Goal: Task Accomplishment & Management: Manage account settings

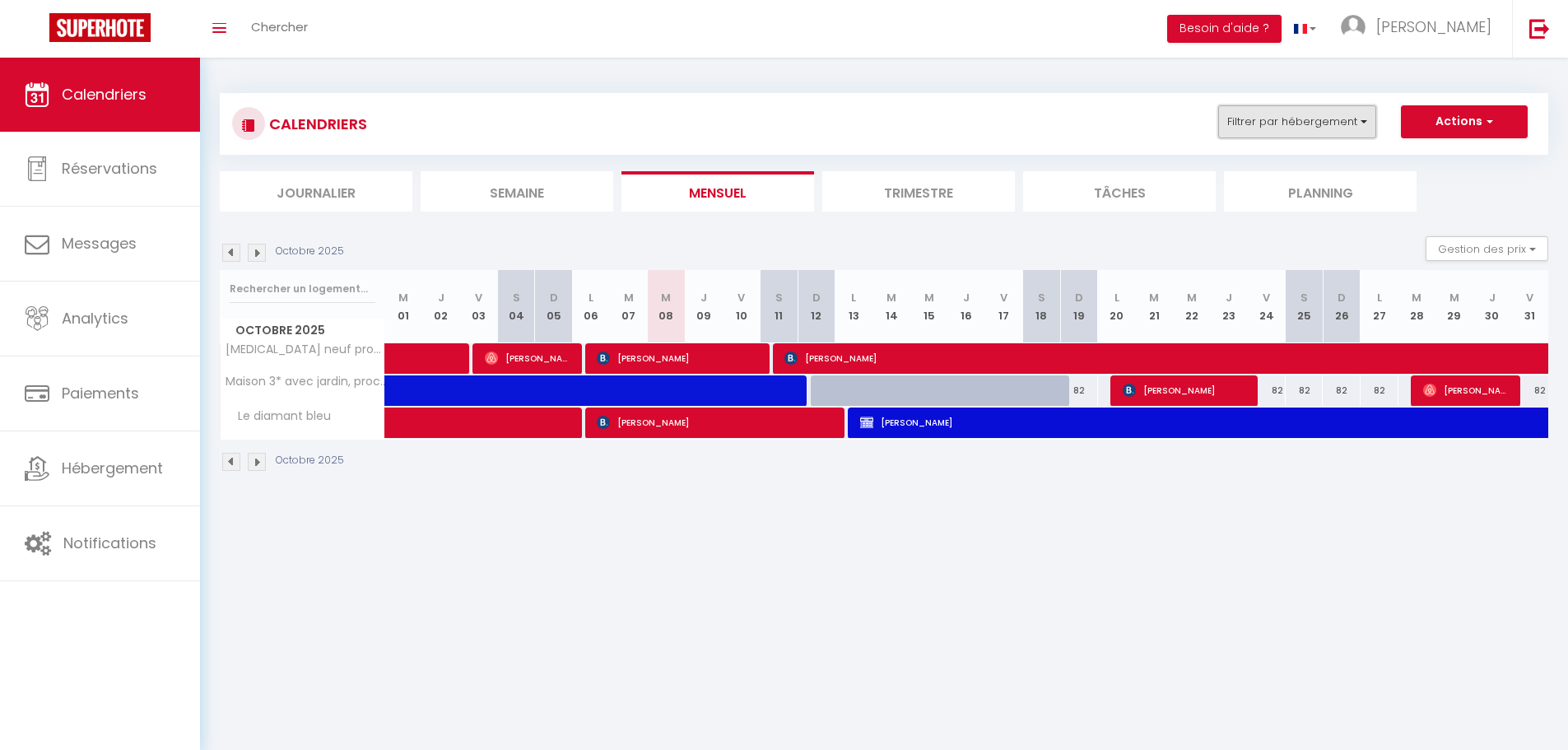
click at [1357, 129] on button "Filtrer par hébergement" at bounding box center [1297, 122] width 158 height 33
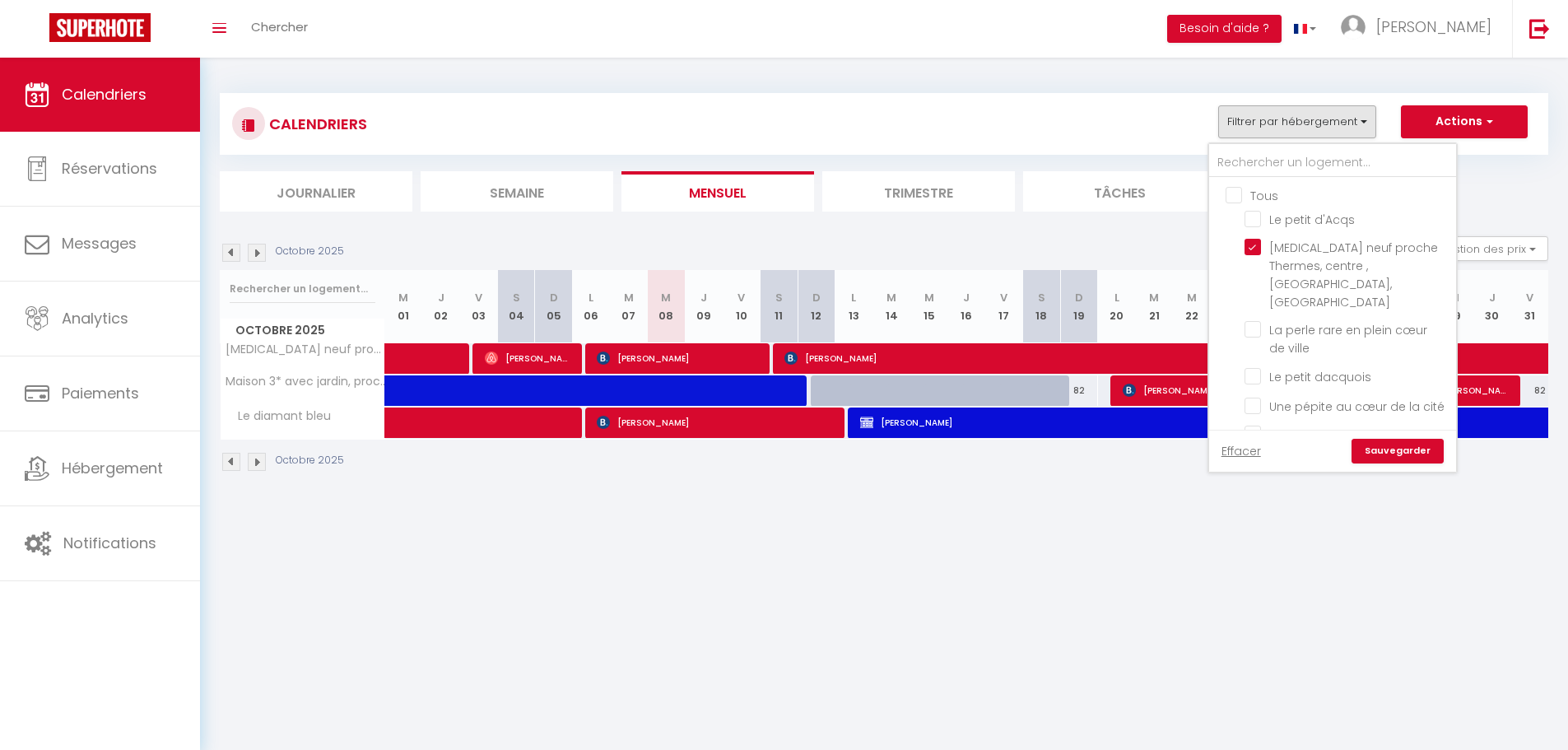
click at [1236, 193] on input "Tous" at bounding box center [1349, 194] width 247 height 16
checkbox input "true"
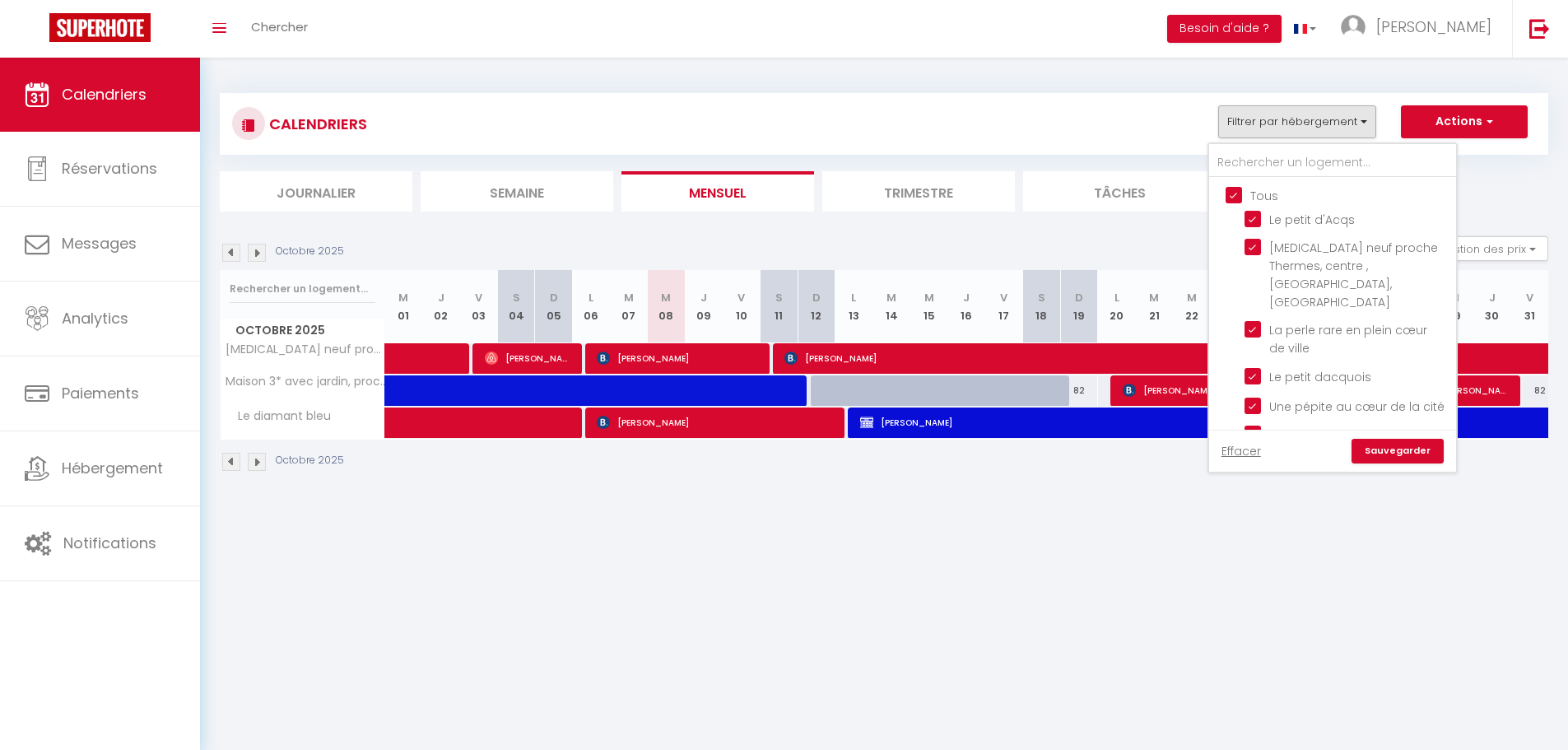
checkbox input "true"
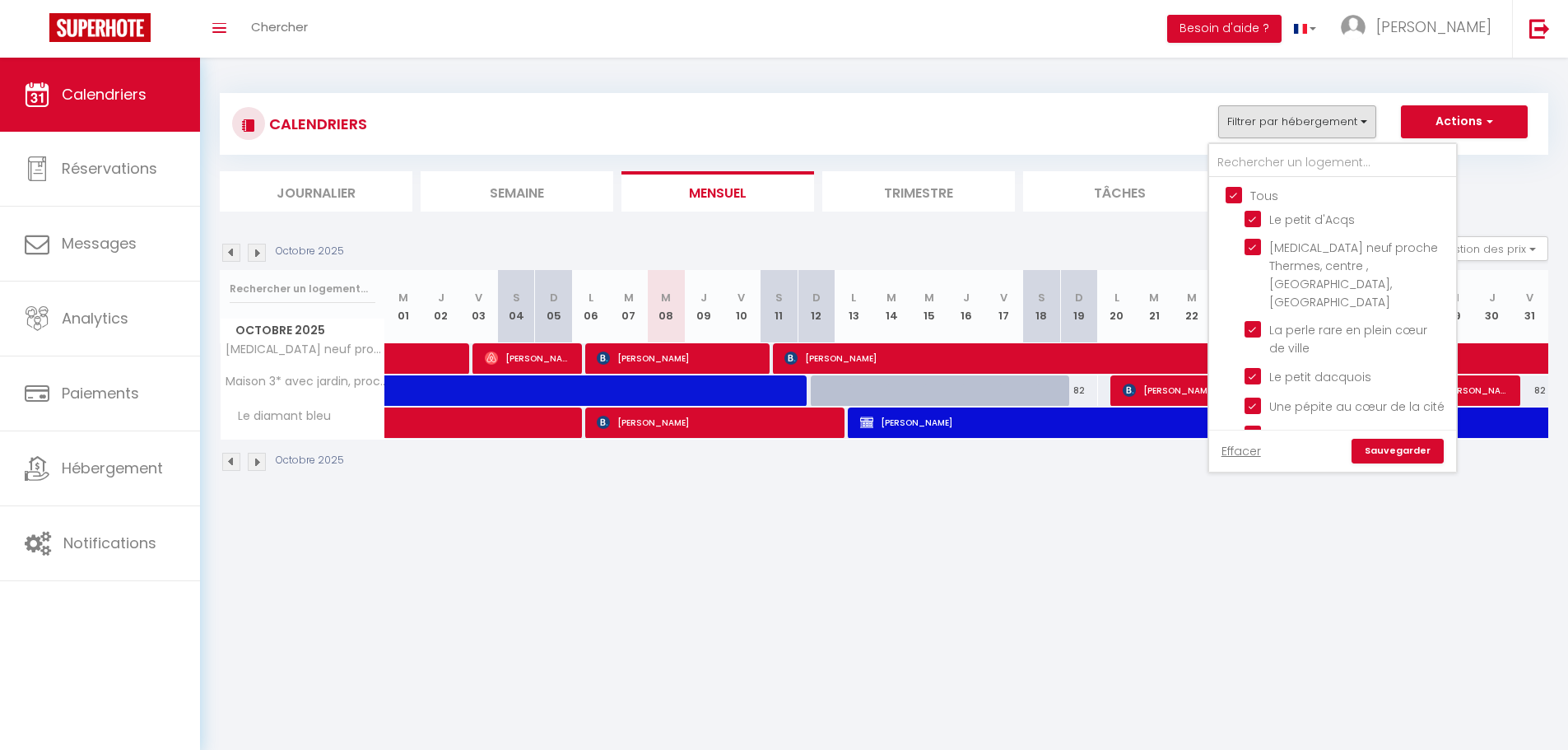
checkbox input "true"
click at [1395, 451] on link "Sauvegarder" at bounding box center [1398, 451] width 92 height 25
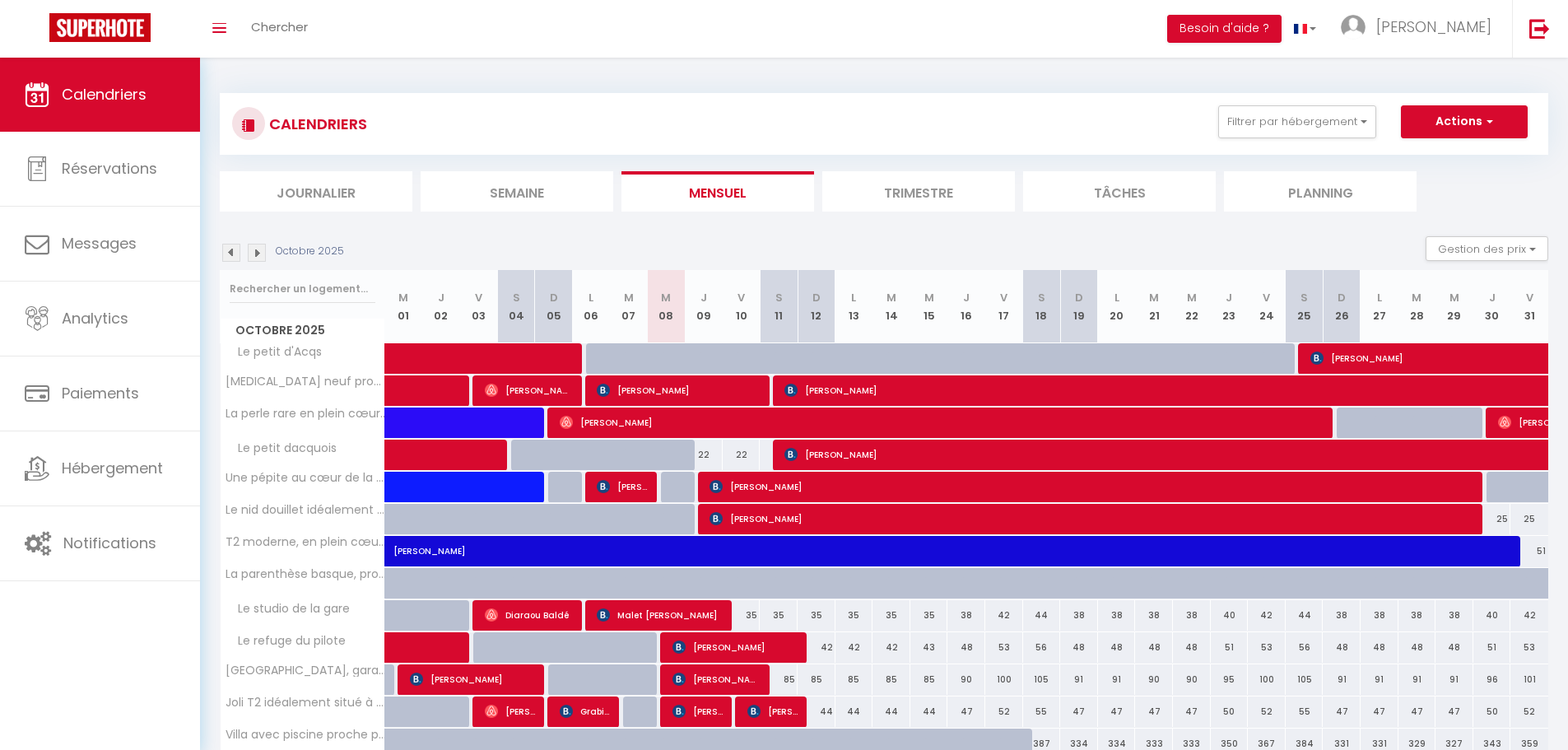
scroll to position [143, 0]
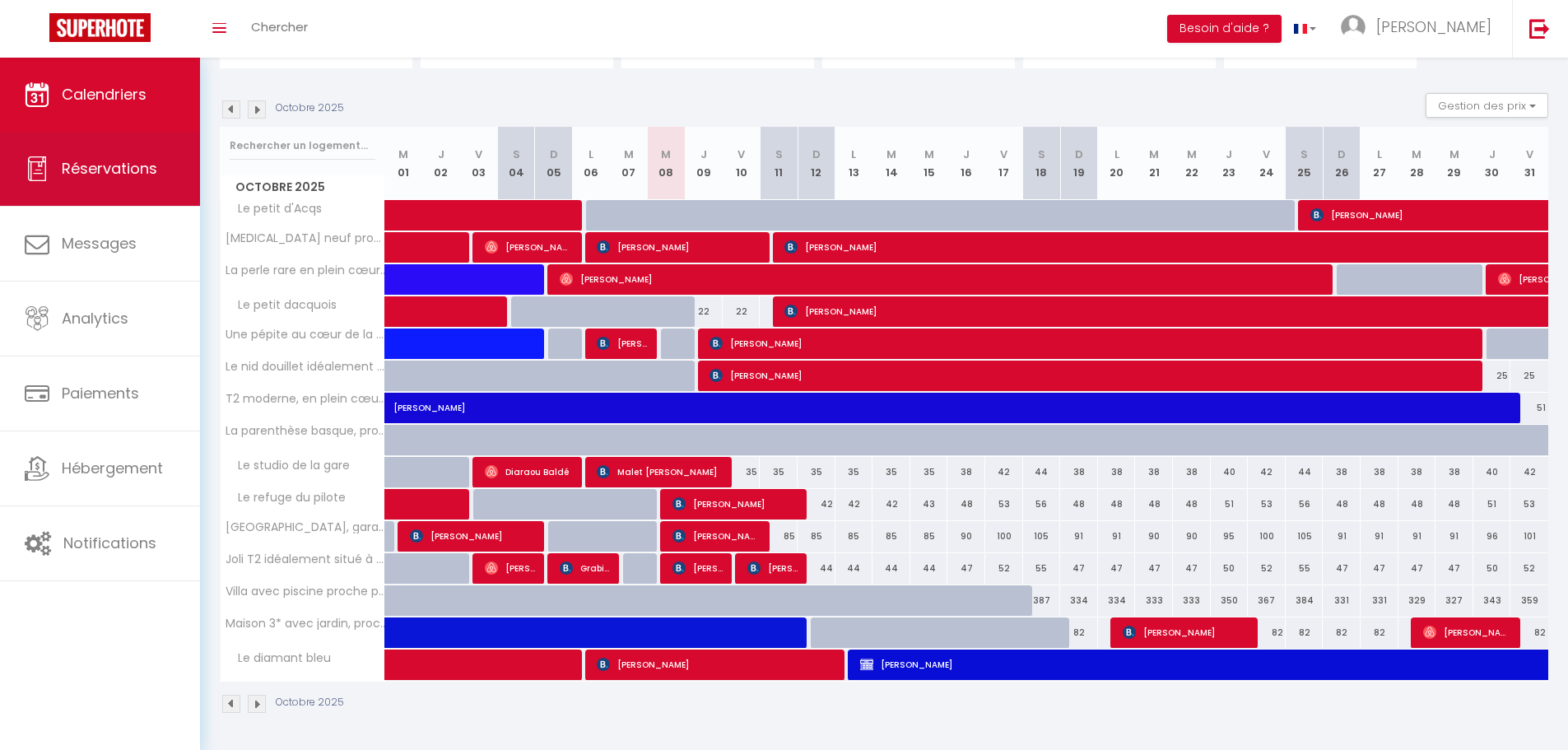
click at [82, 177] on span "Réservations" at bounding box center [110, 169] width 95 height 20
select select "not_cancelled"
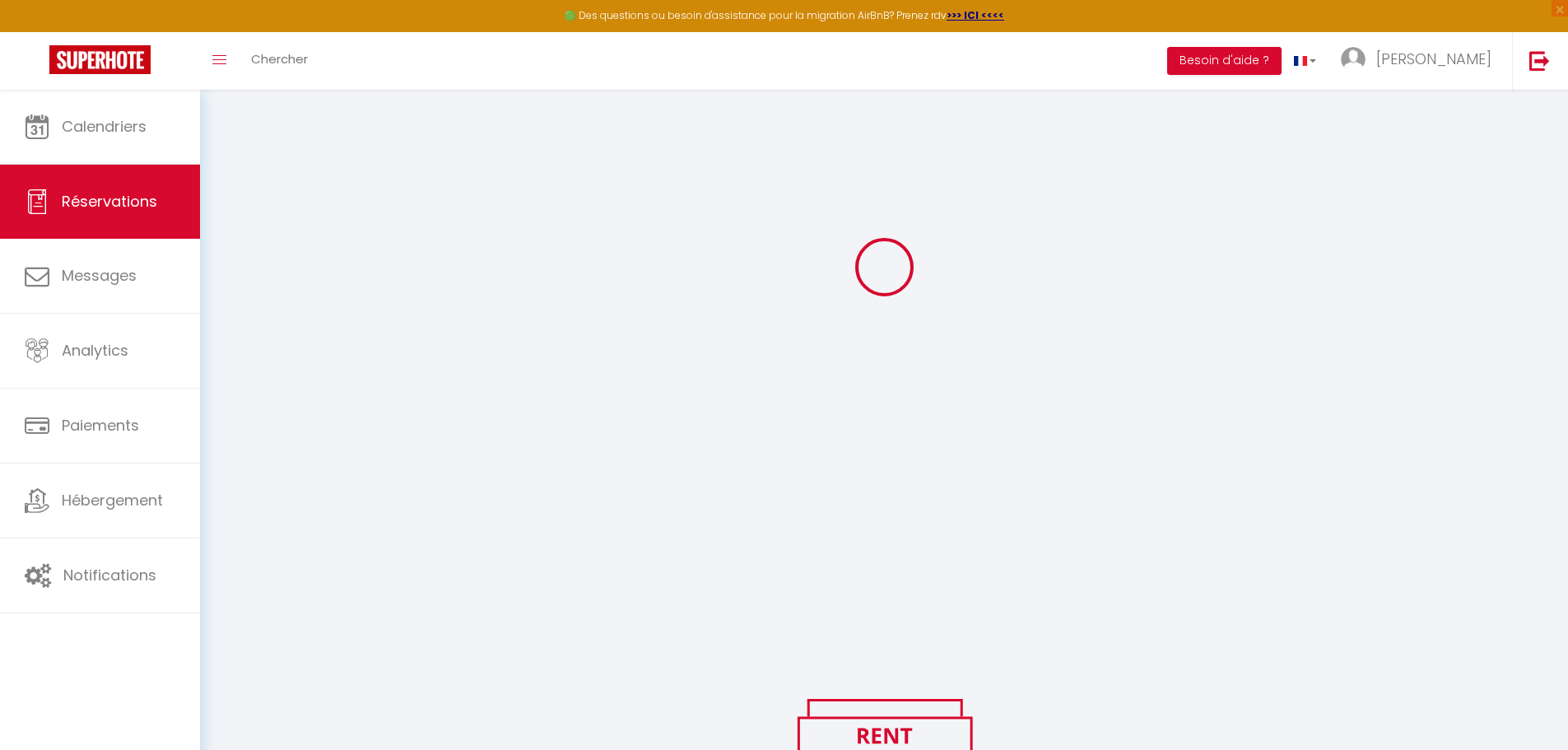
scroll to position [175, 0]
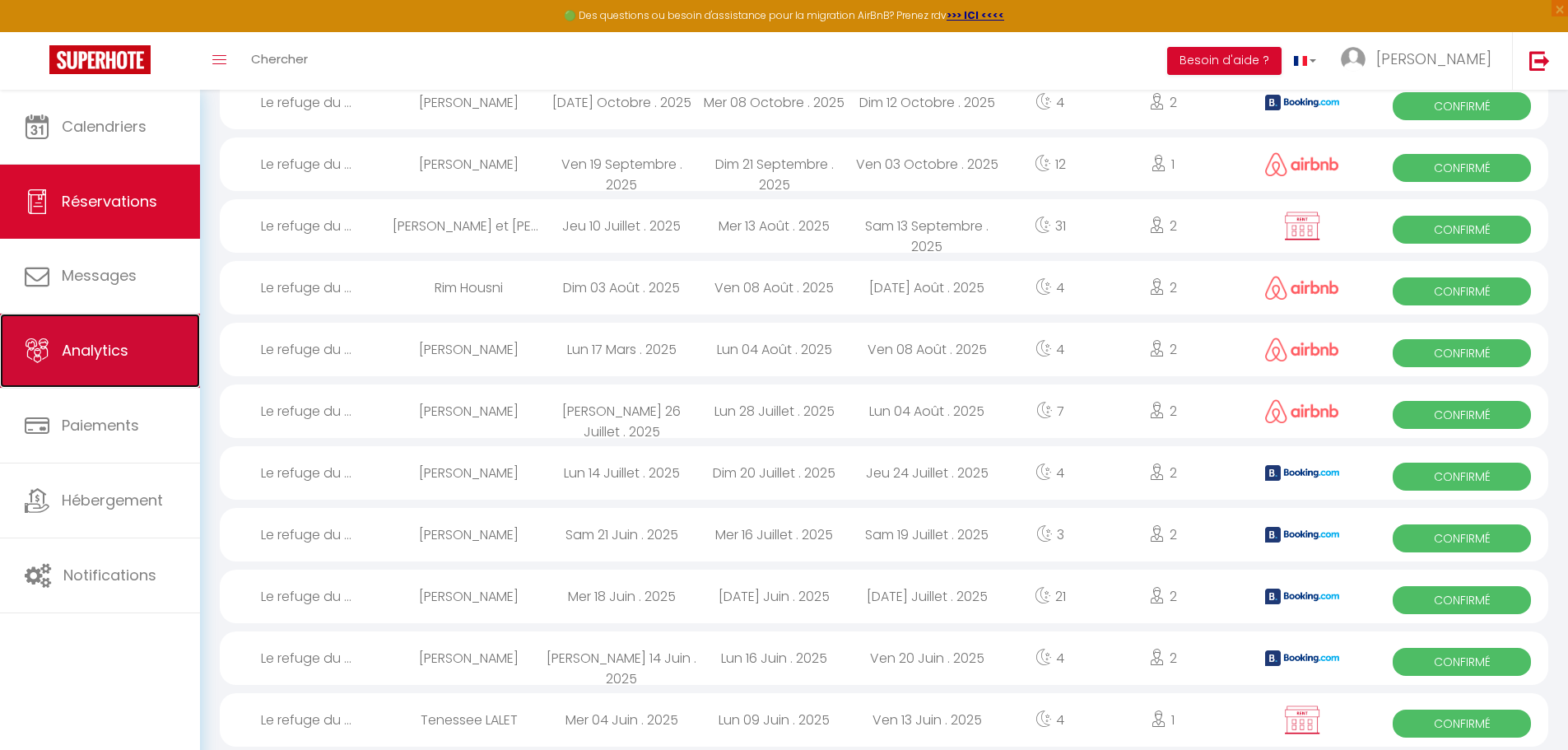
click at [71, 344] on span "Analytics" at bounding box center [95, 351] width 66 height 20
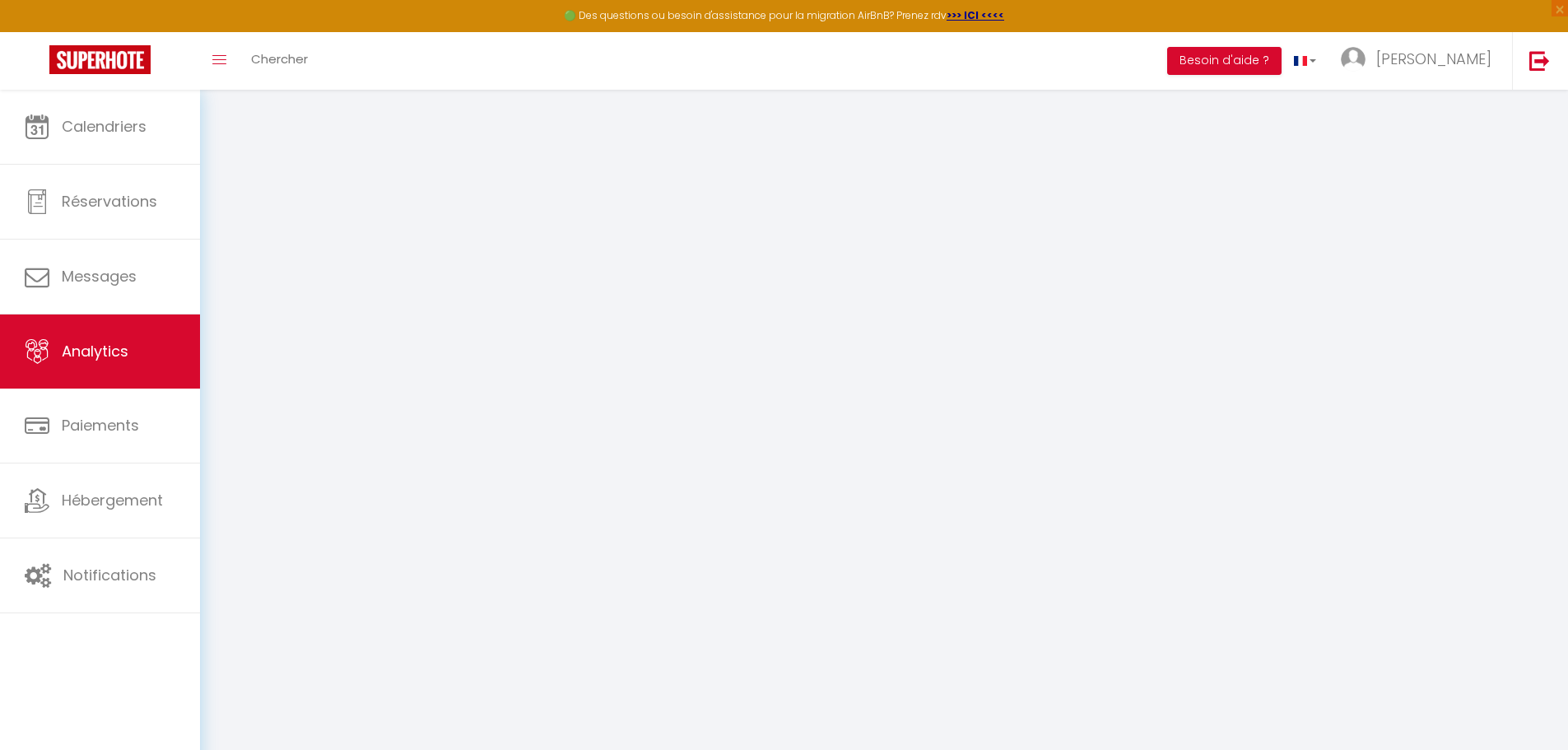
select select "2025"
select select "10"
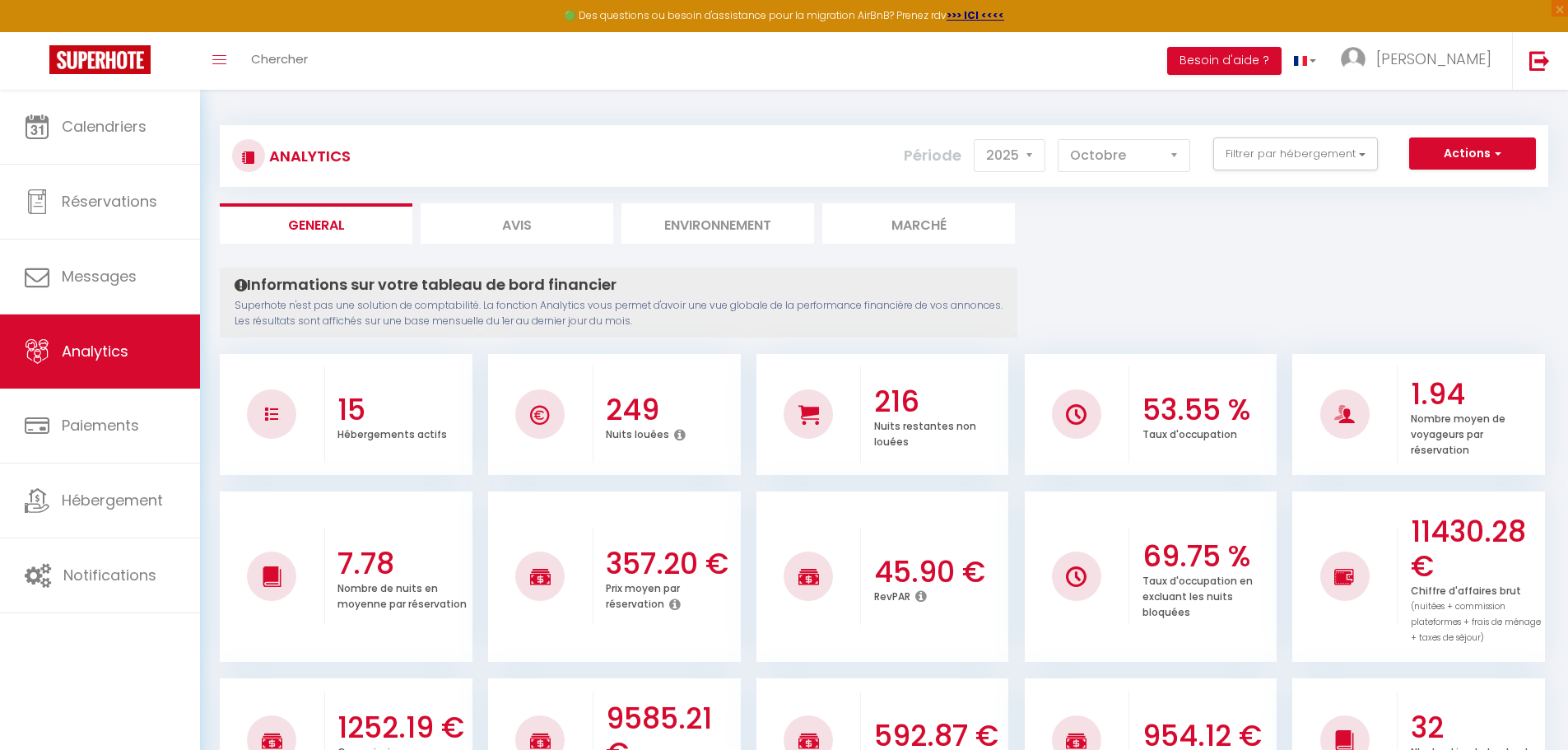
click at [523, 221] on li "Avis" at bounding box center [516, 223] width 192 height 40
select select "2025"
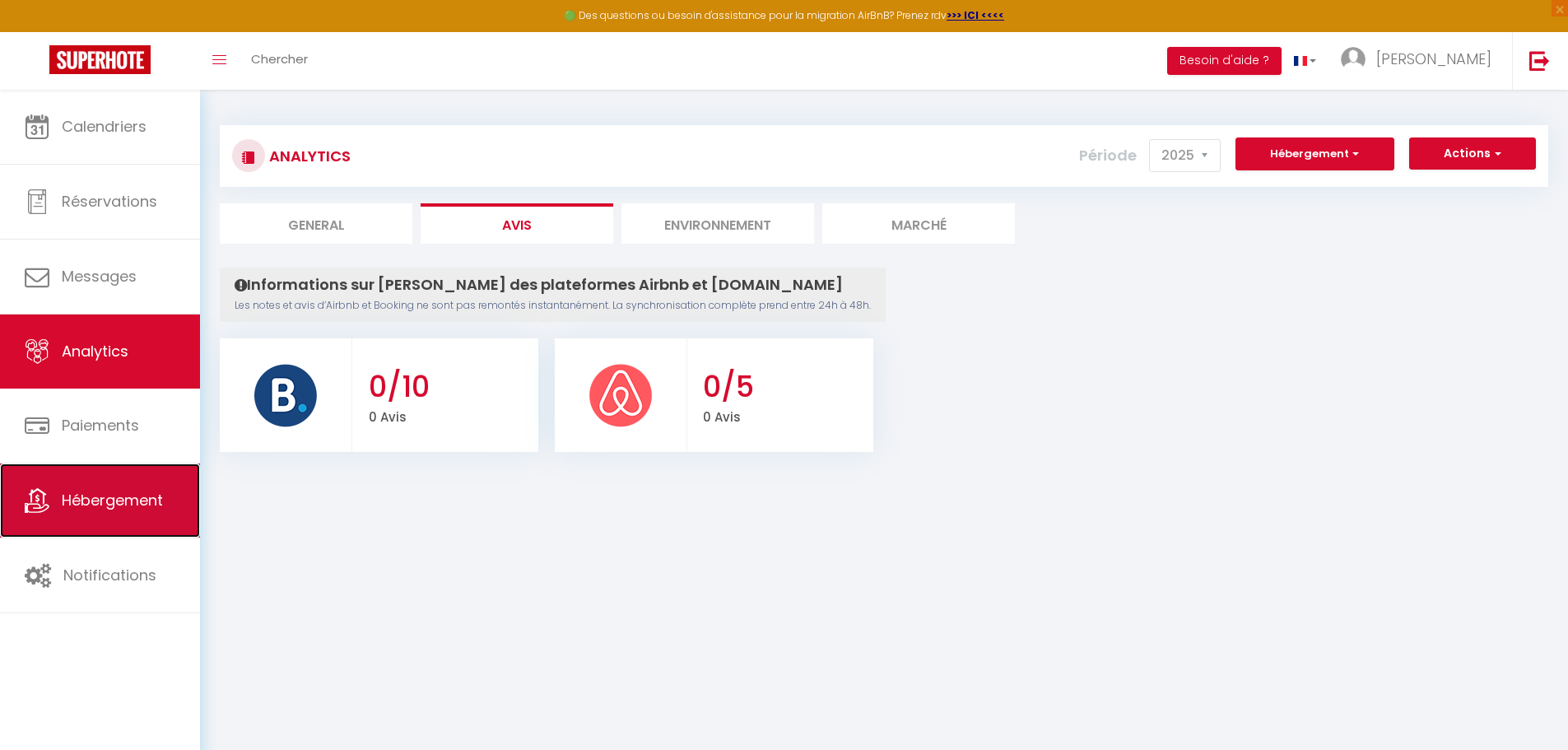
click at [114, 521] on link "Hébergement" at bounding box center [100, 501] width 200 height 74
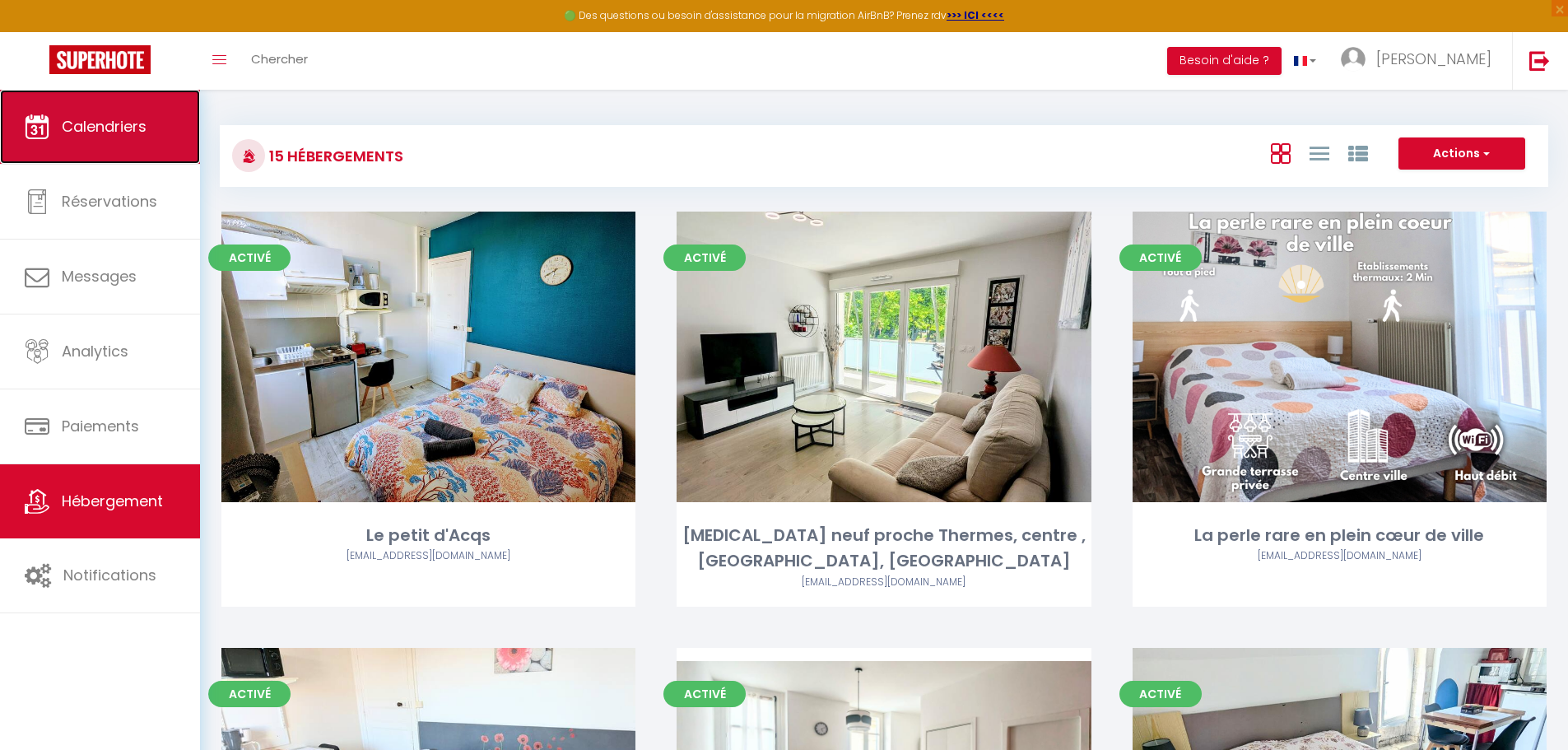
click at [30, 132] on icon at bounding box center [37, 126] width 25 height 25
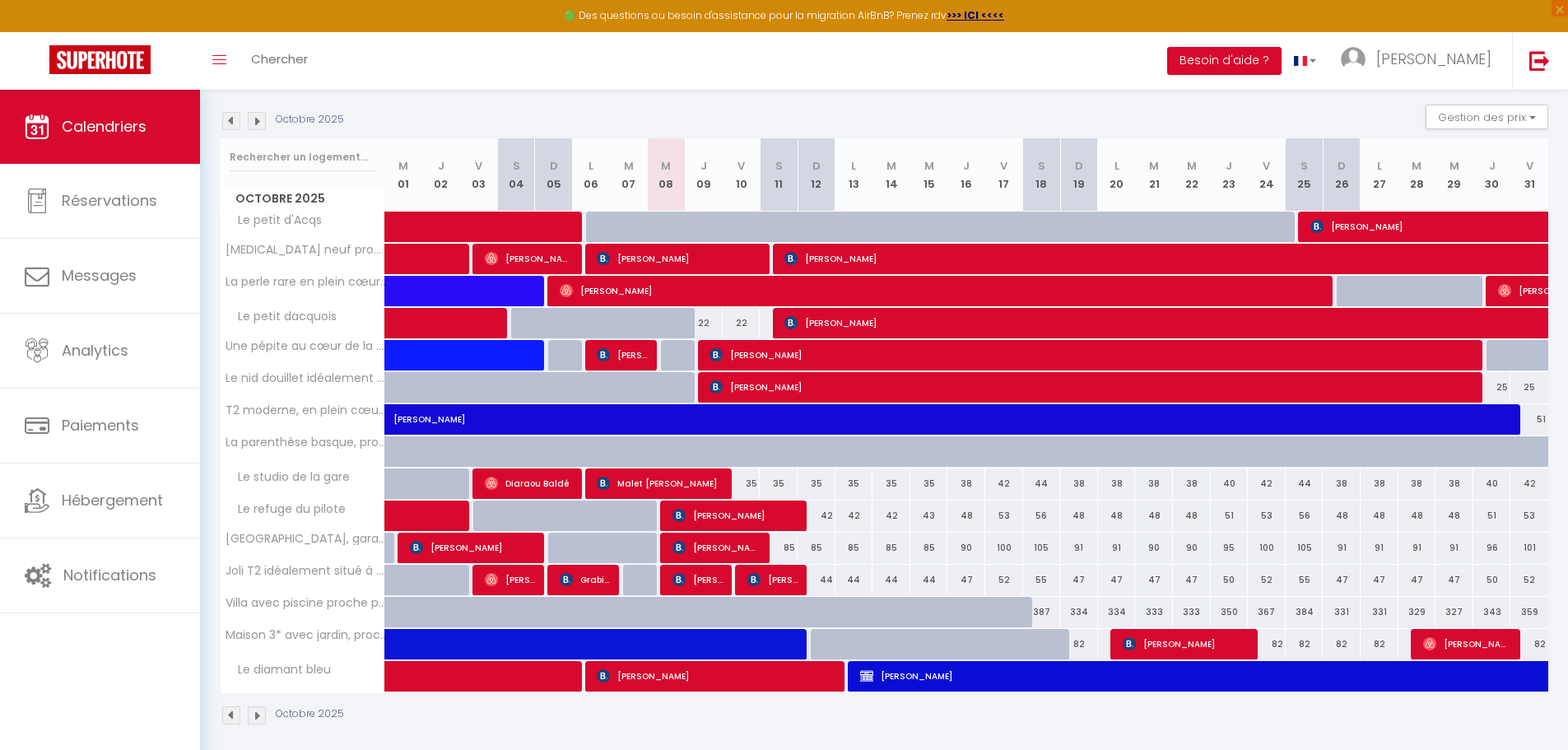
scroll to position [164, 0]
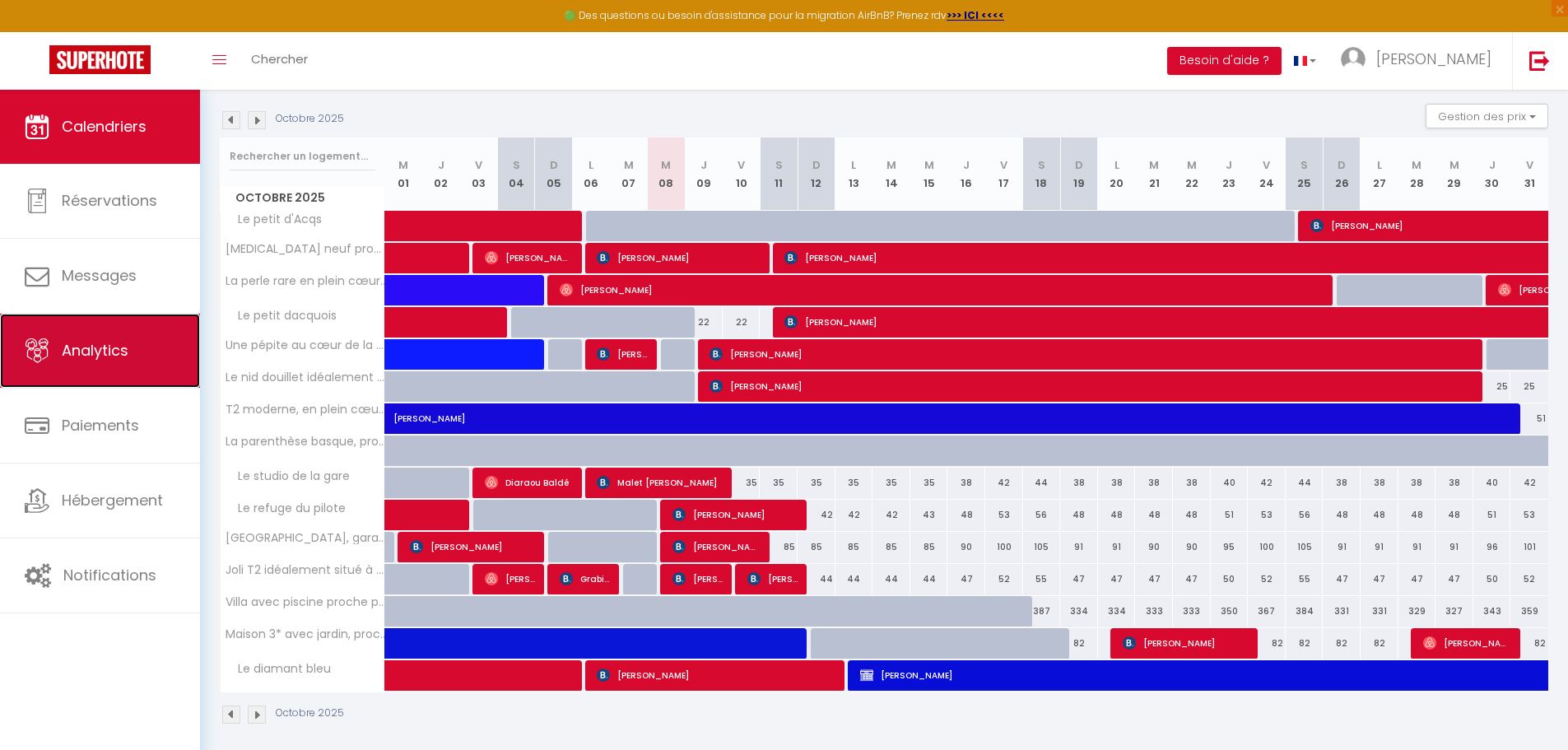
click at [107, 364] on link "Analytics" at bounding box center [100, 351] width 200 height 74
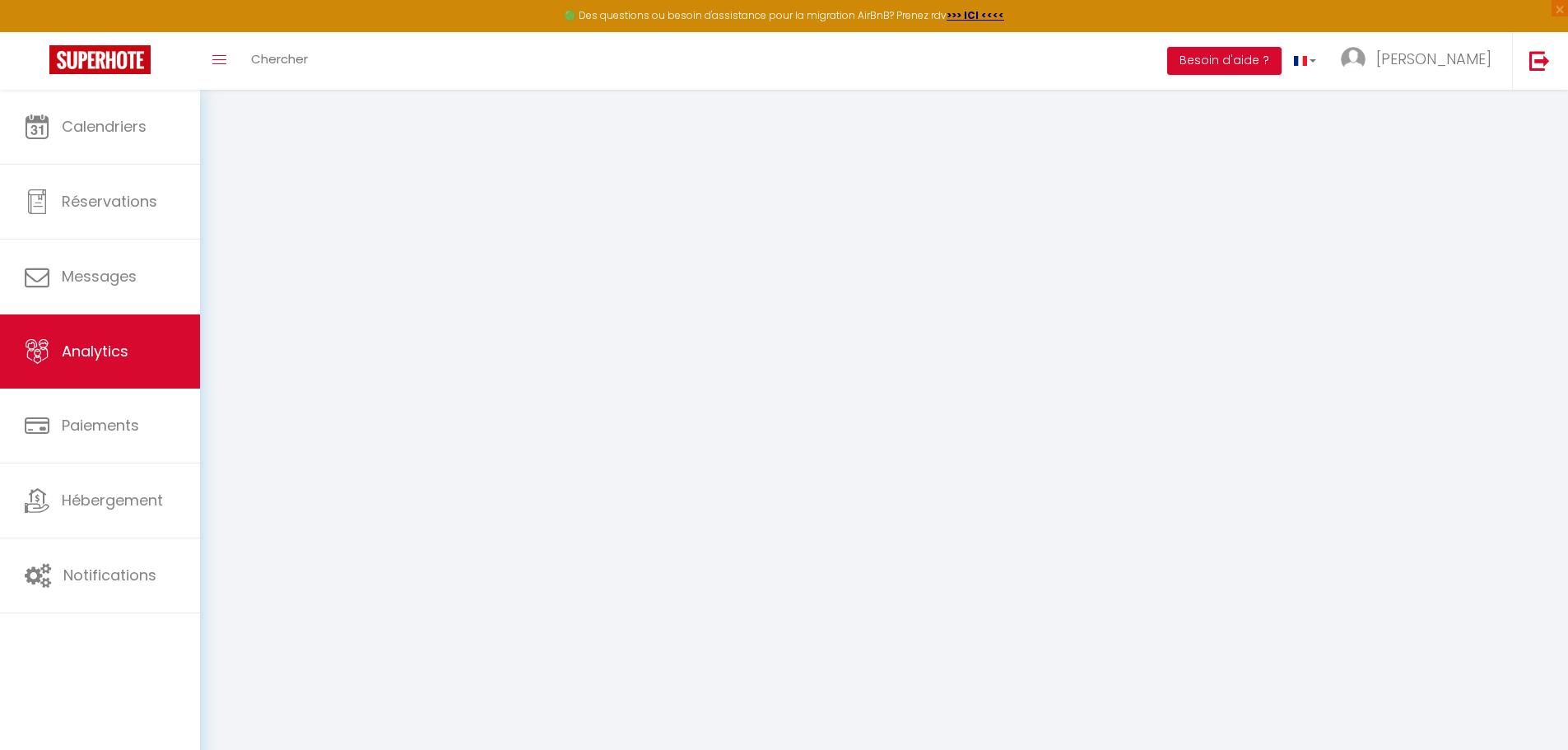
select select "2025"
select select "10"
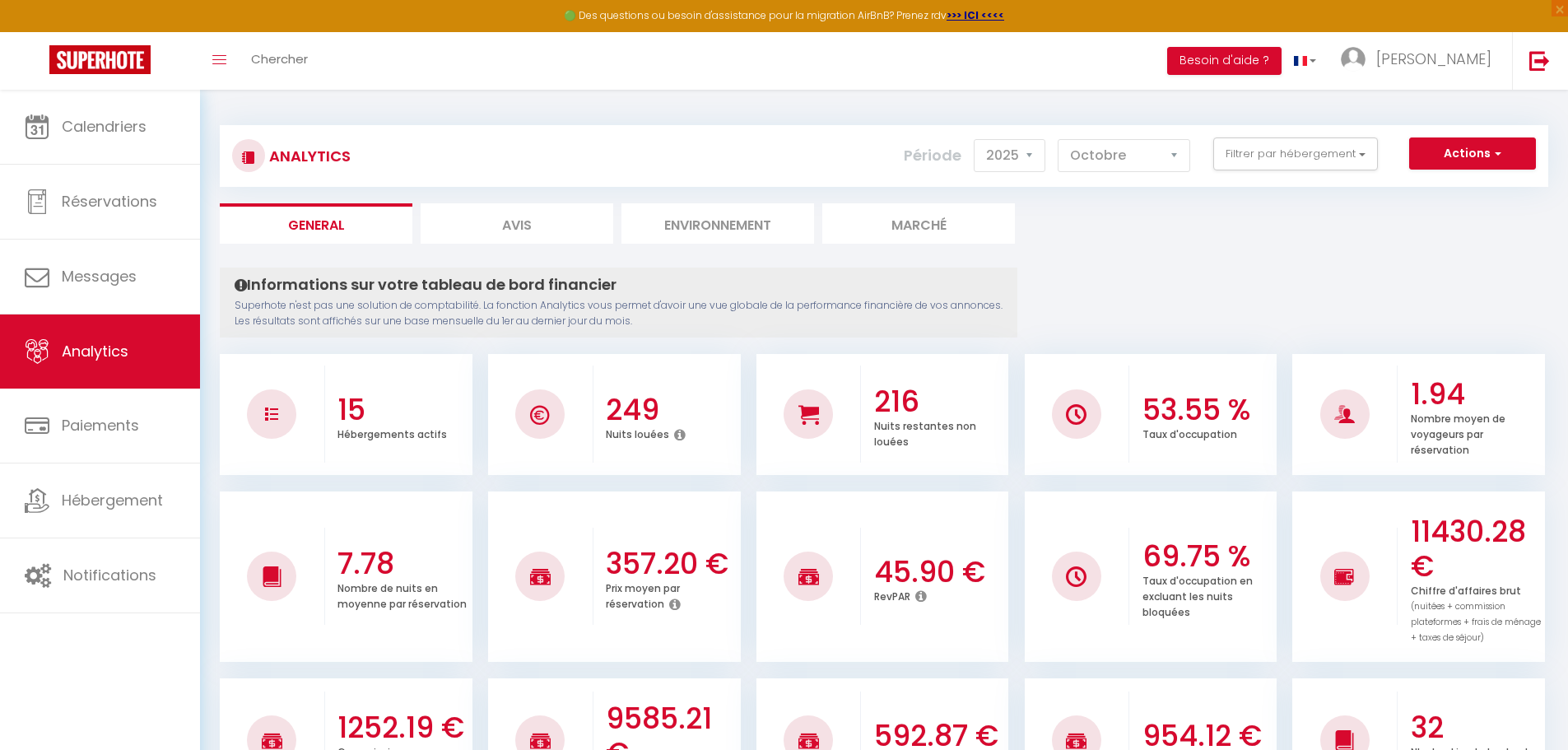
click at [922, 223] on li "Marché" at bounding box center [918, 223] width 192 height 40
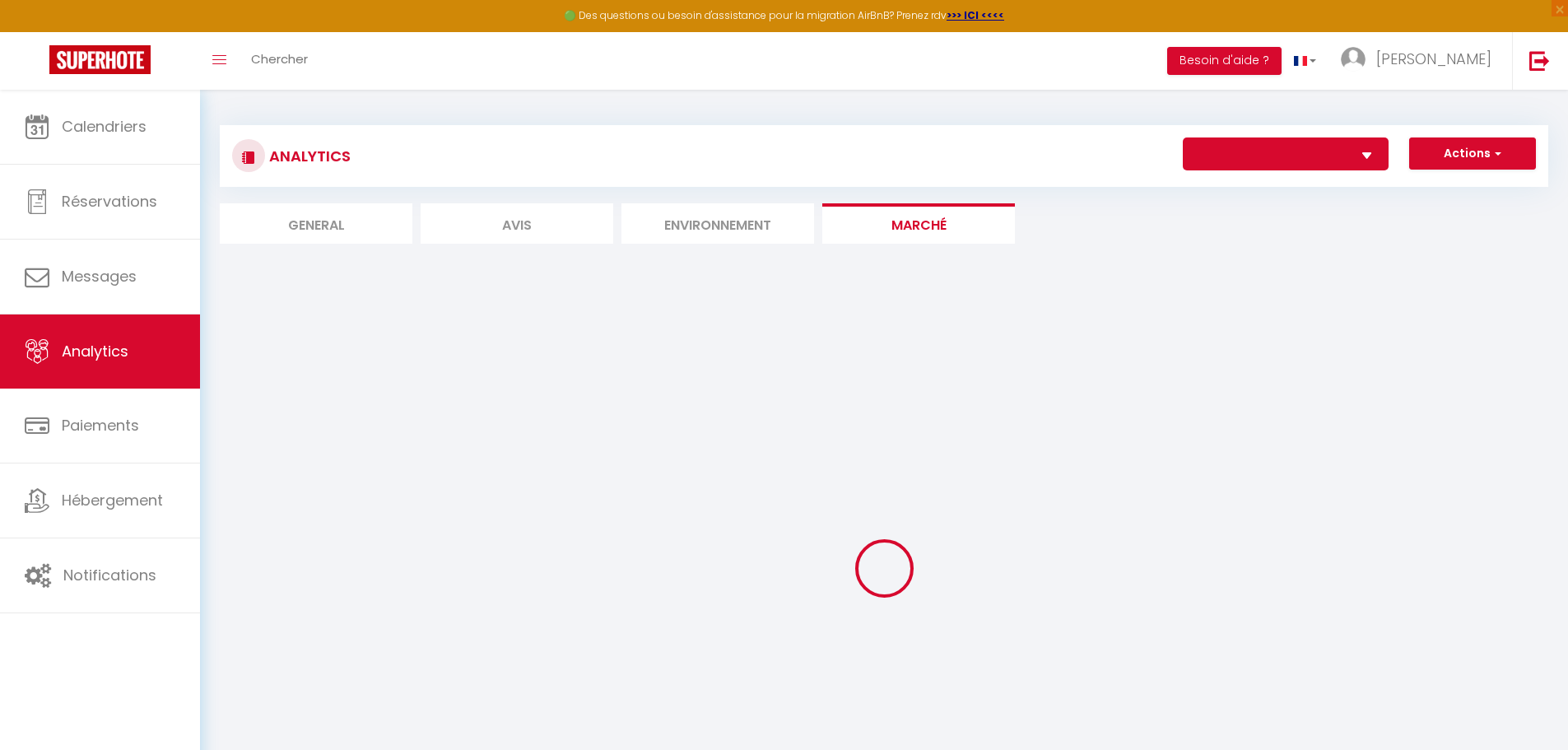
select select "59161"
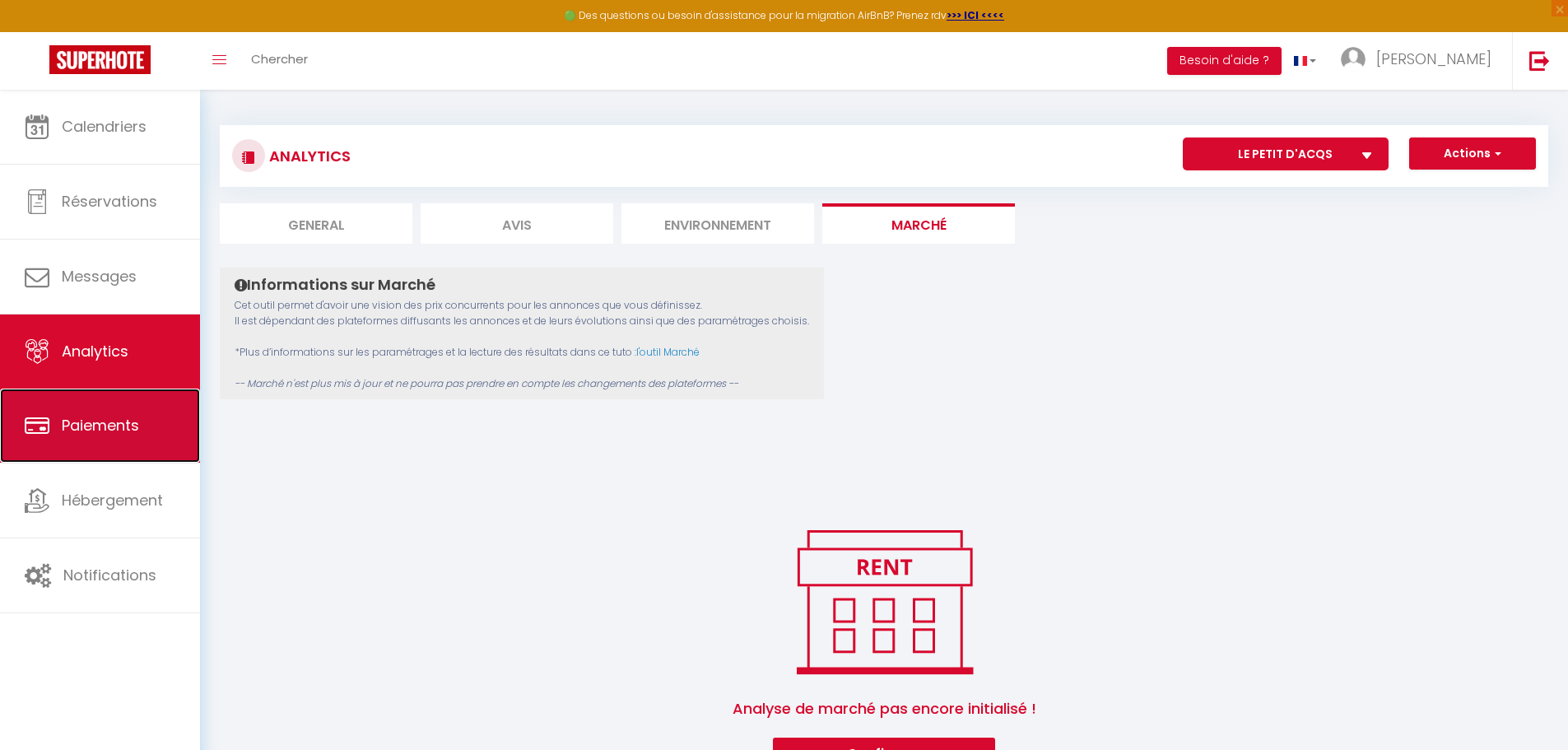
click at [83, 416] on span "Paiements" at bounding box center [100, 426] width 77 height 20
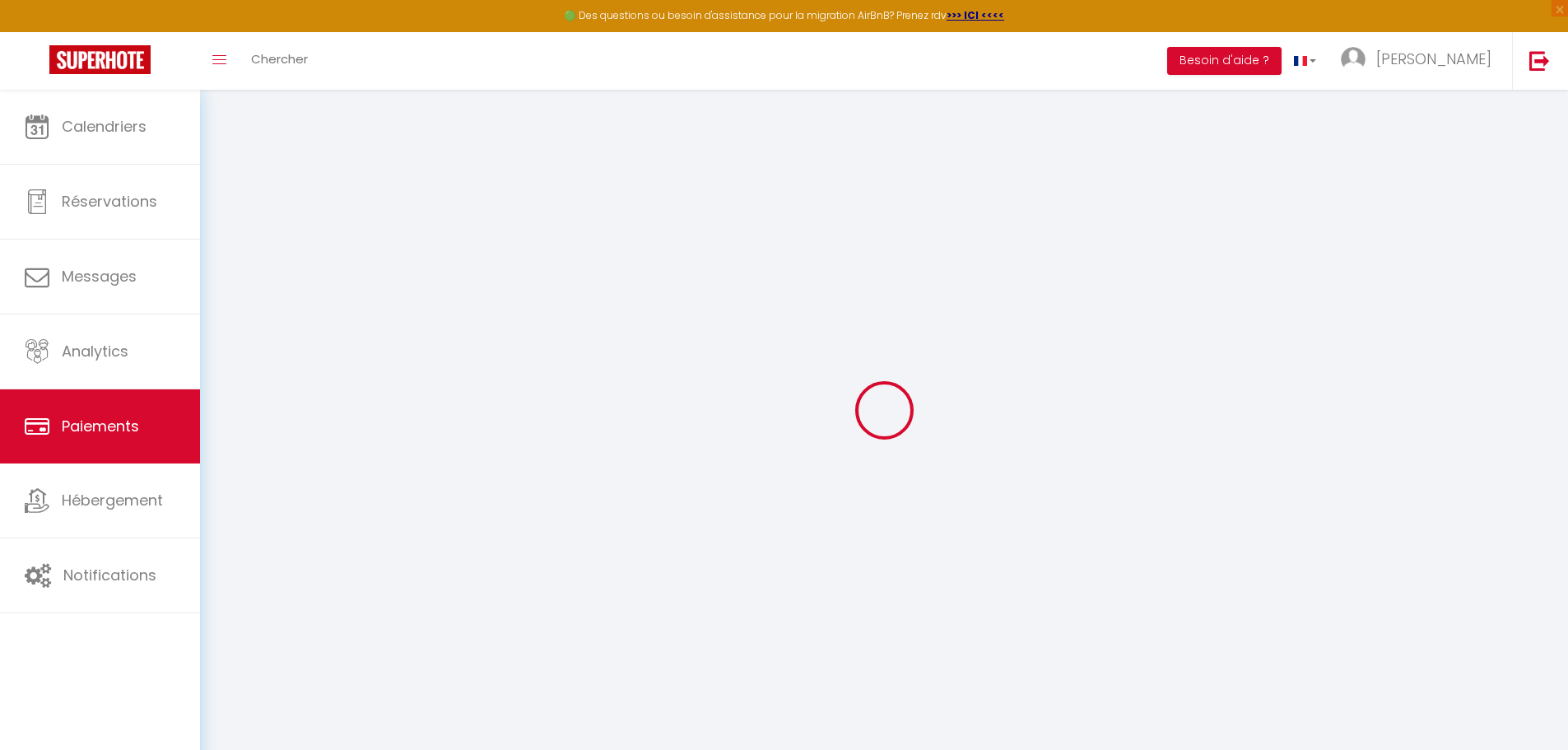
select select "2"
select select "0"
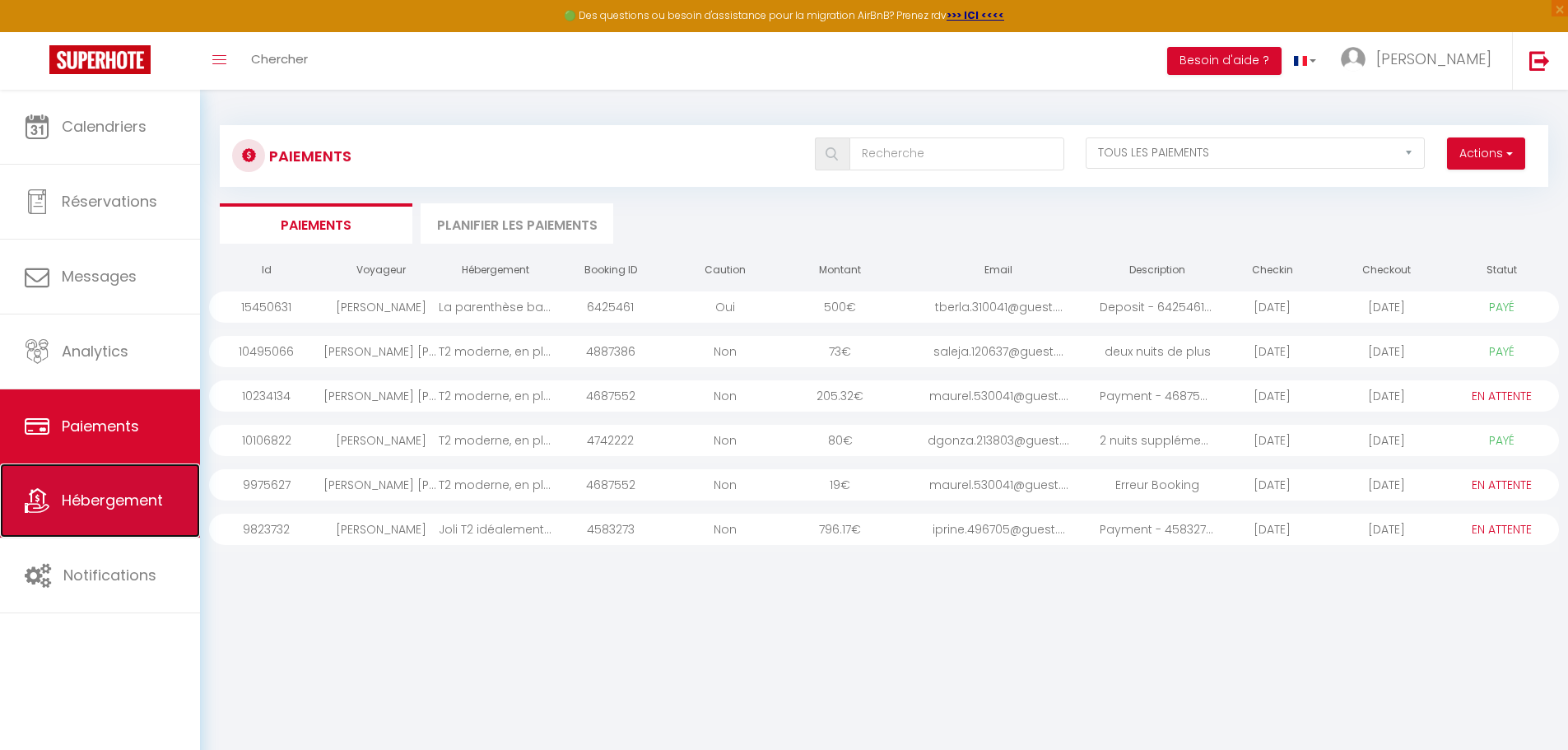
click at [138, 494] on span "Hébergement" at bounding box center [112, 501] width 101 height 20
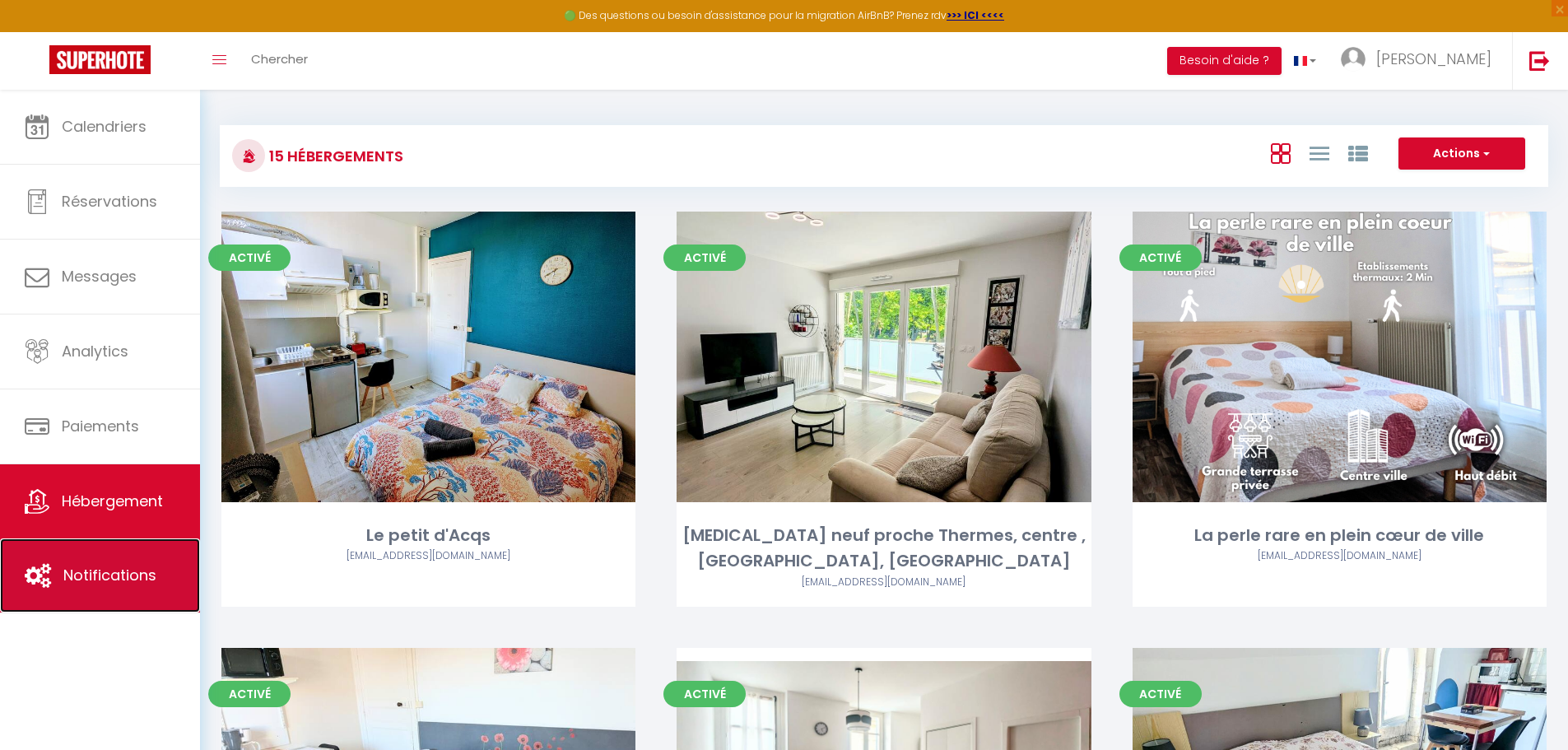
click at [104, 564] on link "Notifications" at bounding box center [100, 575] width 200 height 74
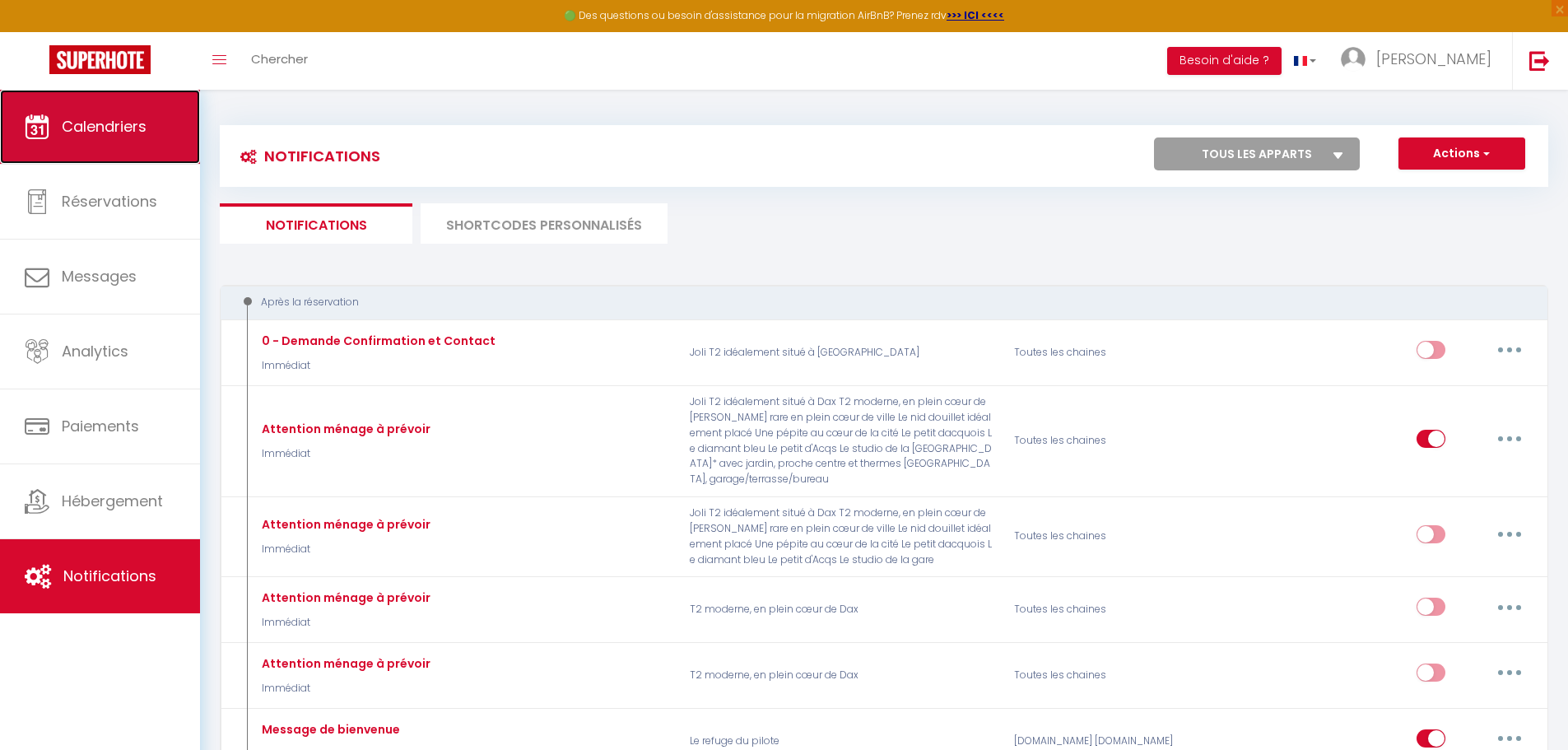
click at [108, 147] on link "Calendriers" at bounding box center [100, 126] width 200 height 74
